Goal: Task Accomplishment & Management: Manage account settings

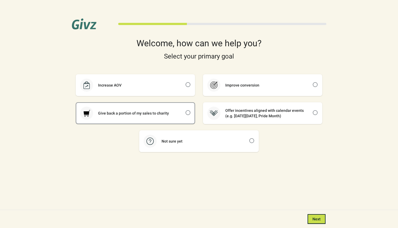
click at [147, 116] on div "Give back a portion of my sales to charity" at bounding box center [135, 113] width 118 height 21
checkbox input "true"
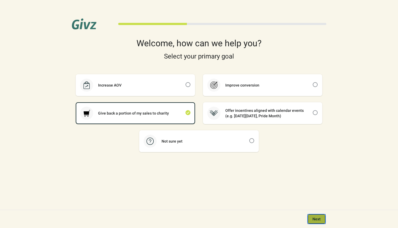
click at [315, 219] on span "Next" at bounding box center [316, 219] width 8 height 4
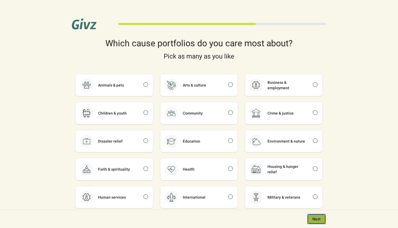
click at [314, 220] on span "Next" at bounding box center [316, 219] width 8 height 4
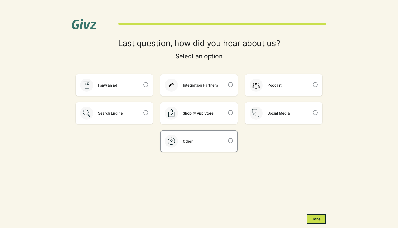
click at [220, 142] on div "Other" at bounding box center [199, 141] width 76 height 21
checkbox input "true"
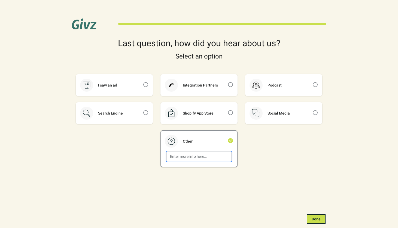
click at [204, 158] on input at bounding box center [198, 157] width 65 height 10
type input "friend"
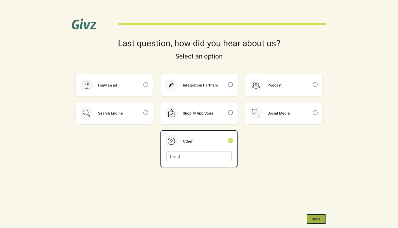
click at [314, 220] on span "Done" at bounding box center [315, 219] width 9 height 4
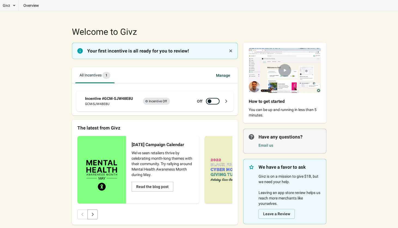
scroll to position [18, 0]
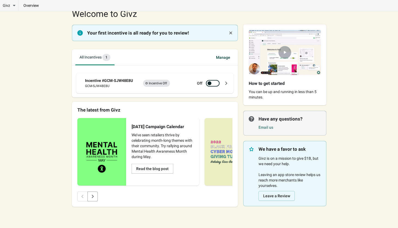
click at [223, 56] on span "Manage" at bounding box center [222, 58] width 23 height 10
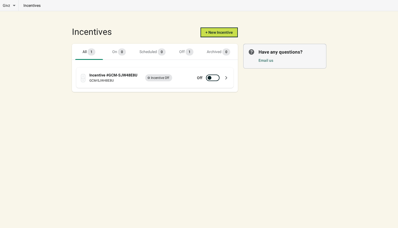
click at [114, 75] on div "Incentive #GCM-SJW48E8U" at bounding box center [113, 74] width 49 height 5
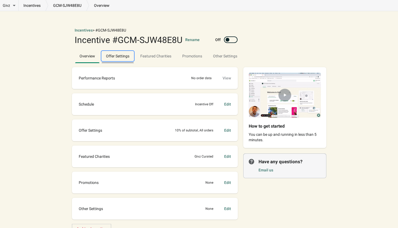
click at [124, 56] on span "Offer Settings" at bounding box center [118, 56] width 32 height 10
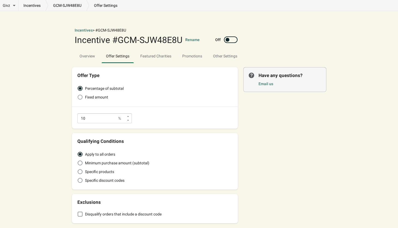
click at [95, 96] on span "Fixed amount" at bounding box center [96, 96] width 23 height 5
click at [78, 95] on input "Fixed amount" at bounding box center [78, 95] width 0 height 0
radio input "true"
radio input "false"
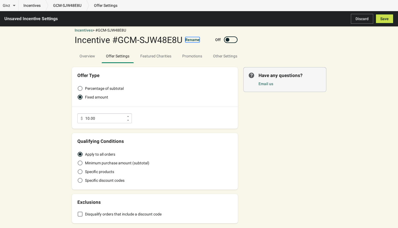
click at [192, 38] on button "Rename" at bounding box center [192, 39] width 14 height 5
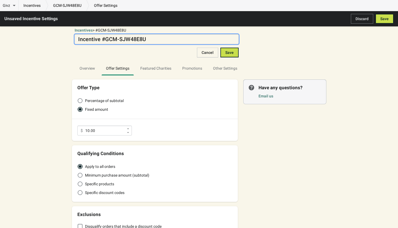
drag, startPoint x: 162, startPoint y: 39, endPoint x: 98, endPoint y: 41, distance: 64.0
click at [98, 41] on textarea "Incentive #GCM-SJW48E8U" at bounding box center [157, 39] width 164 height 10
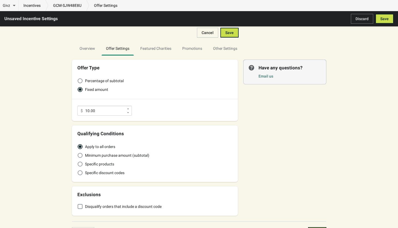
scroll to position [31, 0]
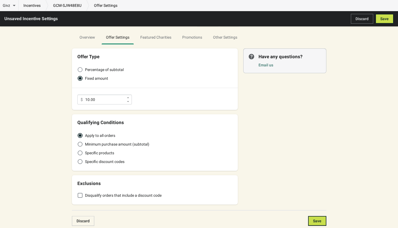
type textarea "Fundraisers"
click at [100, 70] on span "Percentage of subtotal" at bounding box center [104, 69] width 39 height 5
click at [78, 67] on input "Percentage of subtotal" at bounding box center [78, 67] width 0 height 0
radio input "true"
click at [95, 78] on span "Fixed amount" at bounding box center [96, 78] width 23 height 5
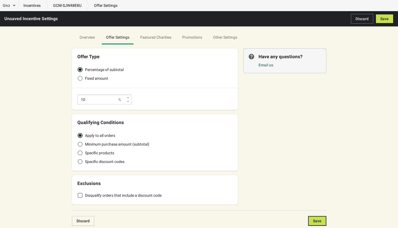
click at [78, 76] on input "Fixed amount" at bounding box center [78, 76] width 0 height 0
radio input "true"
radio input "false"
click at [96, 107] on div "Percentage of subtotal Fixed amount $ 10.00" at bounding box center [155, 84] width 166 height 51
click at [88, 153] on span "Specific products" at bounding box center [99, 152] width 29 height 5
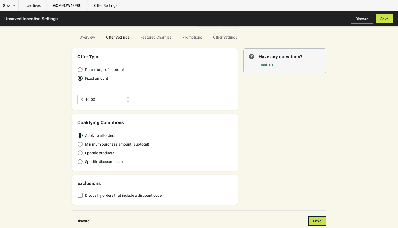
click at [78, 151] on input "Specific products" at bounding box center [78, 150] width 0 height 0
radio input "true"
radio input "false"
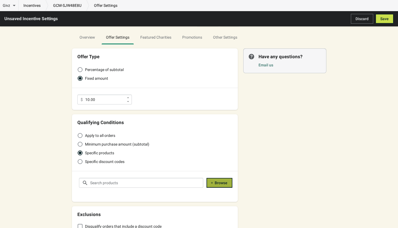
click at [222, 183] on span "Browse" at bounding box center [220, 183] width 13 height 4
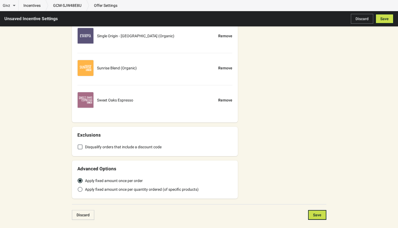
scroll to position [457, 0]
click at [80, 189] on span at bounding box center [80, 188] width 5 height 5
click at [78, 186] on input "Apply fixed amount once per quantity ordered (of specific products)" at bounding box center [78, 186] width 0 height 0
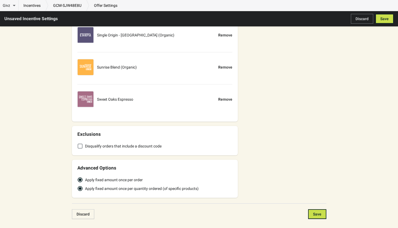
radio input "true"
radio input "false"
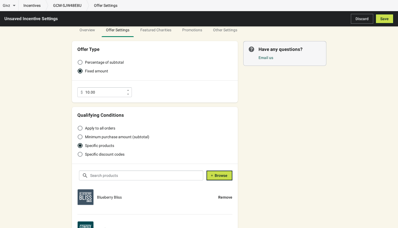
scroll to position [0, 0]
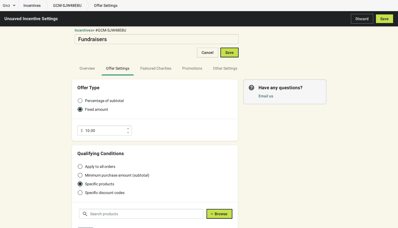
click at [81, 100] on span at bounding box center [80, 100] width 5 height 5
click at [78, 99] on input "Percentage of subtotal" at bounding box center [78, 98] width 0 height 0
radio input "true"
click at [80, 108] on span at bounding box center [80, 109] width 5 height 5
click at [78, 107] on input "Fixed amount" at bounding box center [78, 107] width 0 height 0
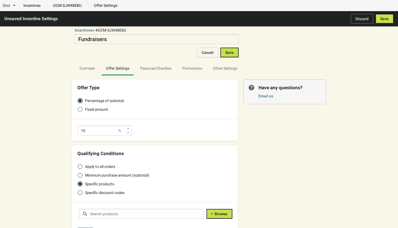
radio input "true"
radio input "false"
drag, startPoint x: 96, startPoint y: 132, endPoint x: 80, endPoint y: 130, distance: 15.9
click at [81, 130] on div "$ 10.00" at bounding box center [104, 131] width 54 height 10
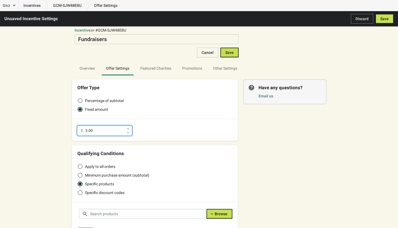
drag, startPoint x: 94, startPoint y: 131, endPoint x: 59, endPoint y: 127, distance: 35.4
type input "5.00"
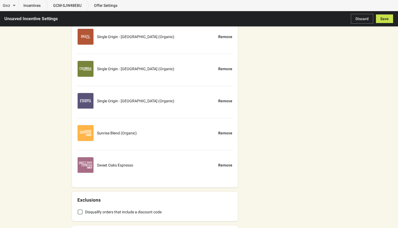
scroll to position [471, 0]
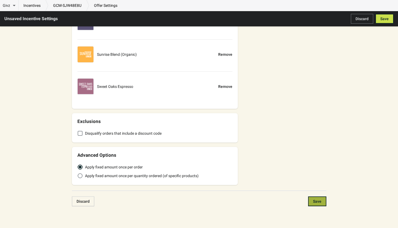
click at [315, 201] on span "Save" at bounding box center [317, 201] width 8 height 4
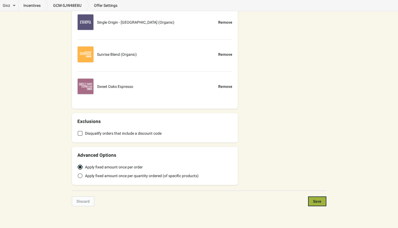
type textarea "Incentive #GCM-SJW48E8U"
type input "5"
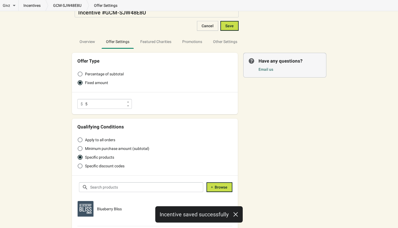
scroll to position [0, 0]
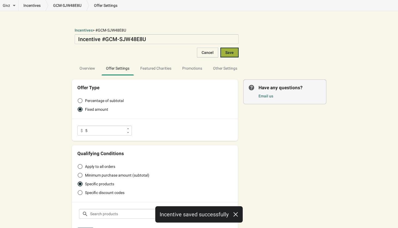
click at [234, 50] on button "Save" at bounding box center [229, 53] width 18 height 10
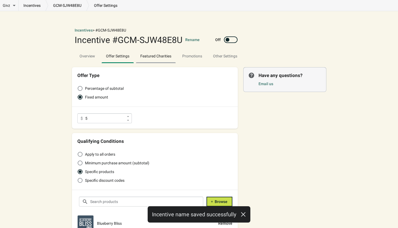
click at [153, 56] on span "Featured Charities" at bounding box center [156, 56] width 40 height 10
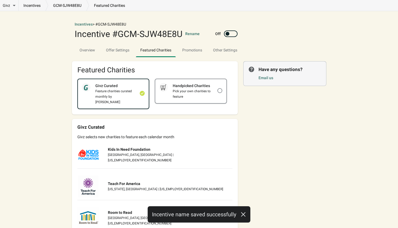
scroll to position [11, 0]
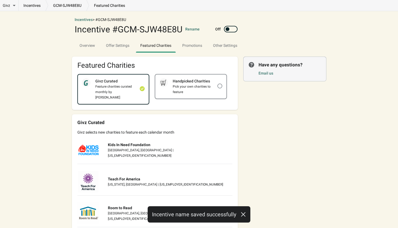
click at [191, 83] on div "Handpicked Charities" at bounding box center [192, 80] width 49 height 5
checkbox input "false"
checkbox input "true"
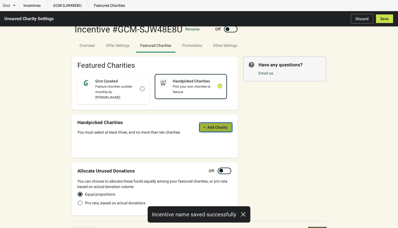
click at [210, 125] on span "Add Charity" at bounding box center [217, 127] width 20 height 4
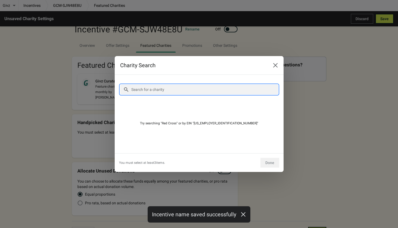
click at [196, 90] on input "Search for a charity" at bounding box center [204, 90] width 147 height 10
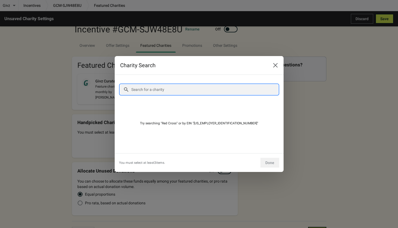
click at [152, 91] on input "Search for a charity" at bounding box center [204, 90] width 147 height 10
click at [151, 87] on input "Search for a charity" at bounding box center [204, 90] width 147 height 10
type input "J"
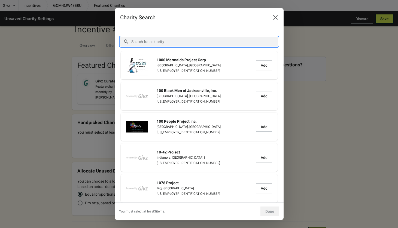
click at [155, 38] on input "Search for a charity" at bounding box center [204, 42] width 147 height 10
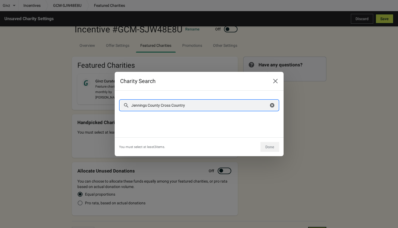
type input "Jennings County Cross Country"
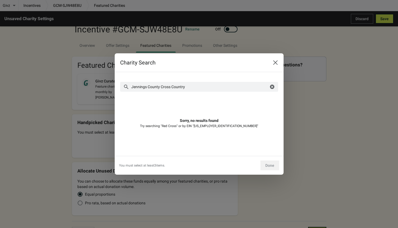
click at [213, 107] on div "Sorry, no results found Try searching "Red Cross" or by EIN "[US_EMPLOYER_IDENT…" at bounding box center [199, 123] width 158 height 54
click at [215, 119] on div "Sorry, no results found" at bounding box center [199, 120] width 39 height 5
click at [276, 59] on button "Close" at bounding box center [275, 63] width 10 height 10
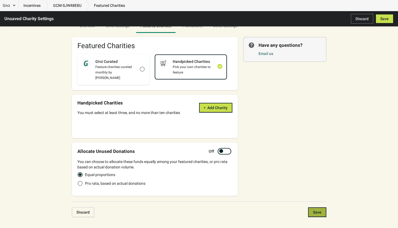
scroll to position [36, 0]
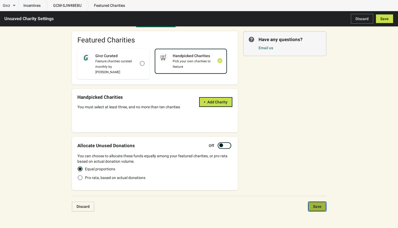
click at [316, 204] on span "Save" at bounding box center [317, 206] width 8 height 4
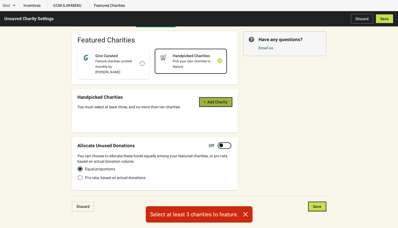
click at [211, 100] on span "Add Charity" at bounding box center [217, 102] width 20 height 4
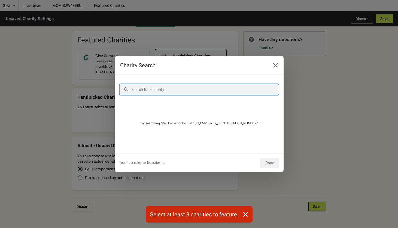
click at [172, 90] on input "Search for a charity" at bounding box center [204, 90] width 147 height 10
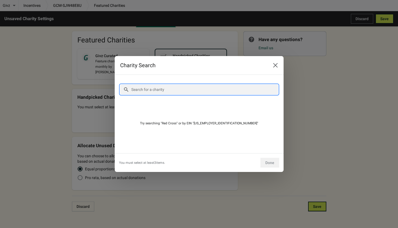
click at [174, 90] on input "Search for a charity" at bounding box center [204, 90] width 147 height 10
click at [276, 66] on icon "Close" at bounding box center [274, 65] width 5 height 5
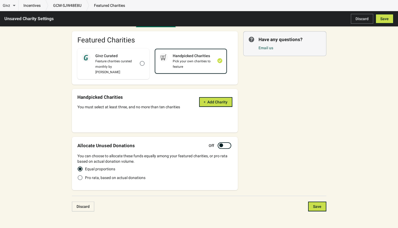
click at [220, 143] on div at bounding box center [221, 145] width 4 height 4
click at [225, 142] on div at bounding box center [224, 145] width 14 height 7
checkbox input "false"
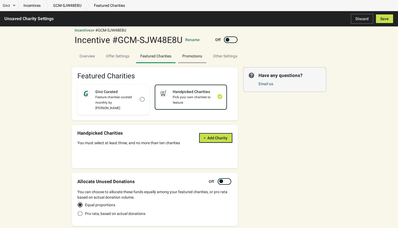
click at [183, 50] on button "Promotions" at bounding box center [192, 56] width 31 height 14
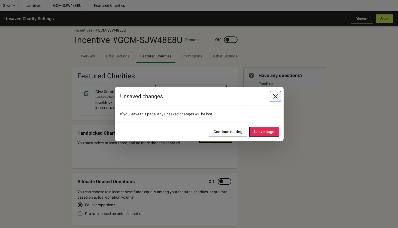
click at [274, 96] on icon "Close" at bounding box center [275, 96] width 4 height 4
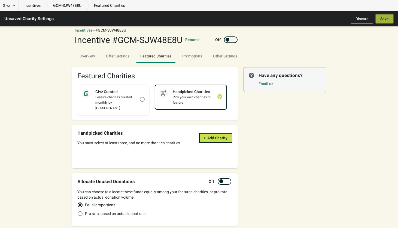
click at [381, 20] on span "Save" at bounding box center [384, 19] width 8 height 4
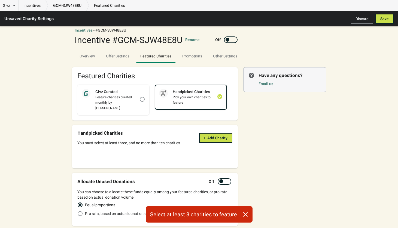
scroll to position [36, 0]
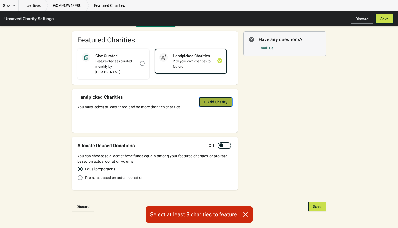
click at [220, 97] on button "Add Charity" at bounding box center [215, 102] width 33 height 10
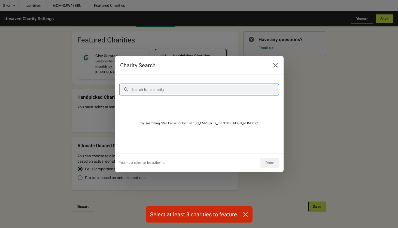
click at [178, 87] on input "Search for a charity" at bounding box center [204, 90] width 147 height 10
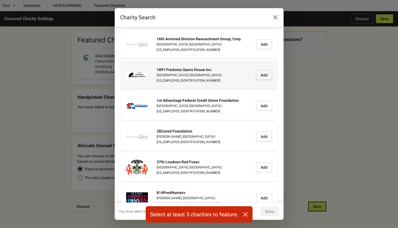
scroll to position [12, 0]
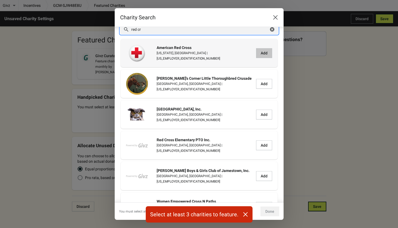
type input "red cr"
click at [268, 50] on button "Add" at bounding box center [264, 53] width 16 height 10
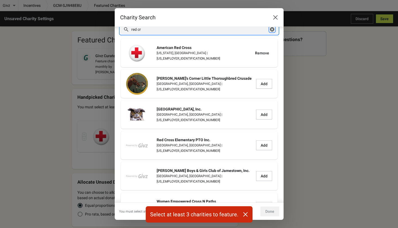
click at [272, 30] on icon "button" at bounding box center [272, 29] width 4 height 4
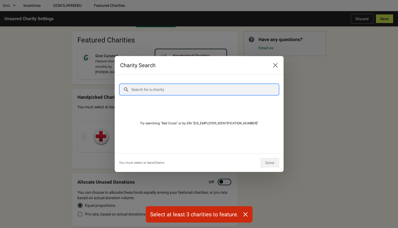
click at [198, 89] on input "Search for a charity" at bounding box center [204, 90] width 147 height 10
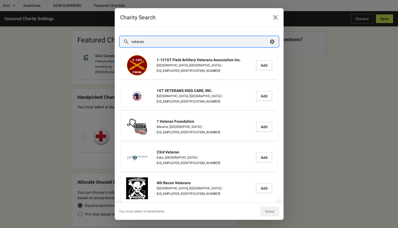
click at [174, 41] on input "veteran" at bounding box center [199, 42] width 137 height 10
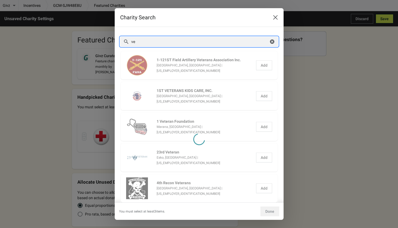
type input "v"
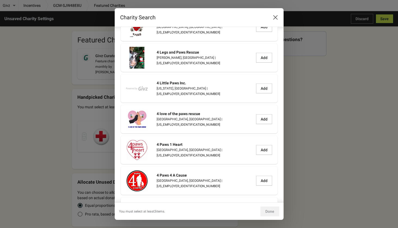
scroll to position [12, 0]
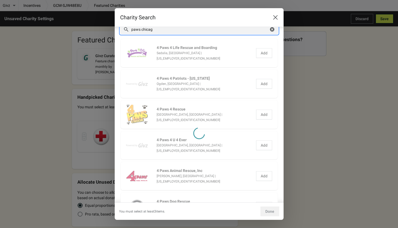
type input "paws chicago"
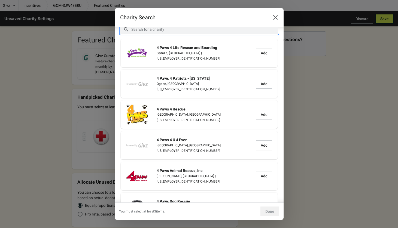
click at [167, 29] on input "Search for a charity" at bounding box center [204, 29] width 147 height 10
type input "coffee"
click at [274, 17] on icon "Close" at bounding box center [274, 17] width 5 height 5
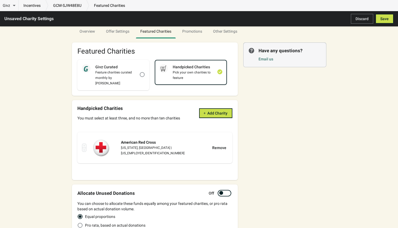
scroll to position [36, 0]
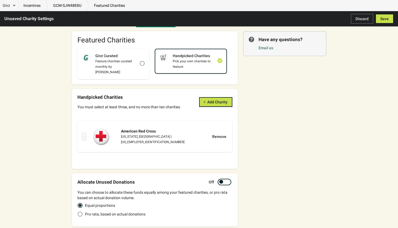
click at [277, 80] on div "Featured Charities Givz Curated Feature charities curated monthly by Givz Handp…" at bounding box center [196, 127] width 260 height 200
